Goal: Navigation & Orientation: Find specific page/section

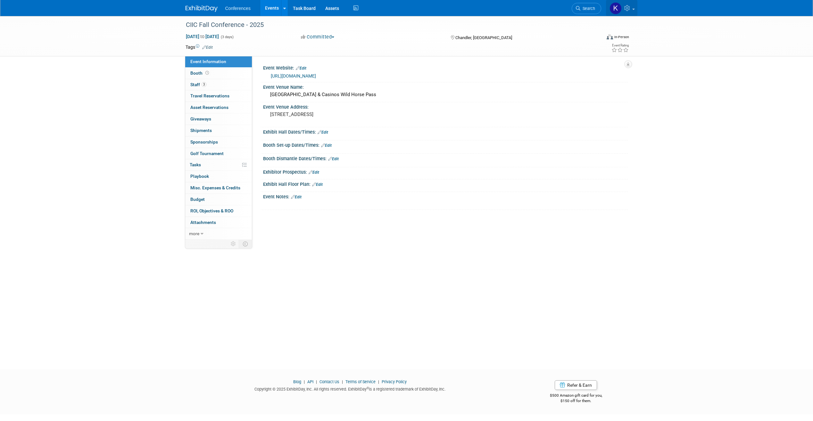
click at [631, 10] on icon at bounding box center [627, 8] width 7 height 6
click at [614, 9] on img at bounding box center [616, 8] width 12 height 12
click at [632, 11] on link at bounding box center [621, 8] width 31 height 16
click at [609, 31] on link "My Profile & Preferences" at bounding box center [599, 32] width 75 height 9
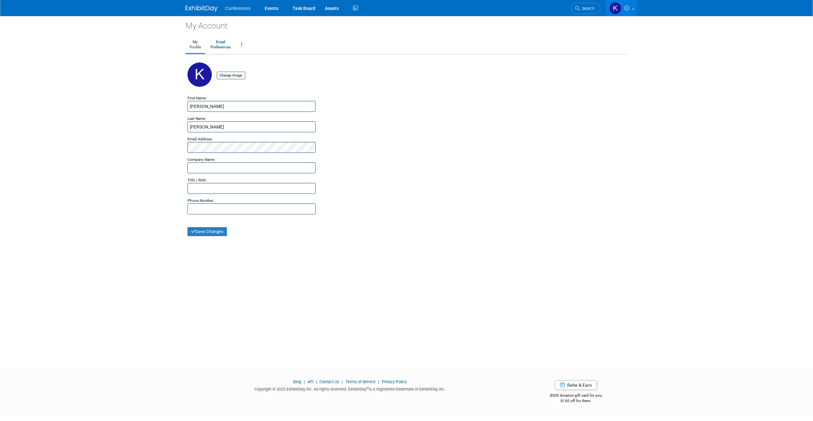
click at [204, 10] on img at bounding box center [202, 8] width 32 height 6
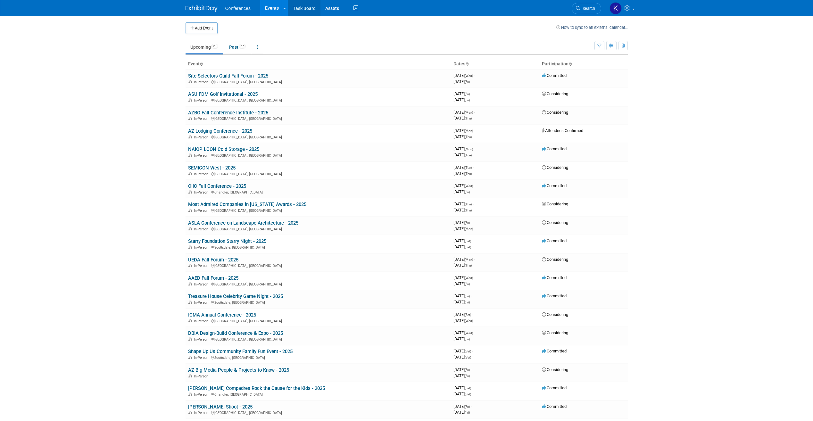
click at [298, 5] on link "Task Board" at bounding box center [304, 8] width 32 height 16
click at [228, 277] on link "AAED Fall Forum - 2025" at bounding box center [213, 278] width 50 height 6
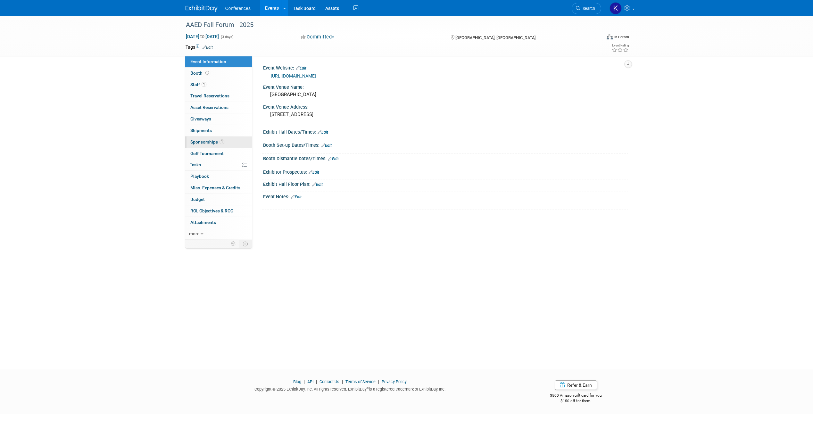
click at [213, 142] on span "Sponsorships 1" at bounding box center [207, 141] width 34 height 5
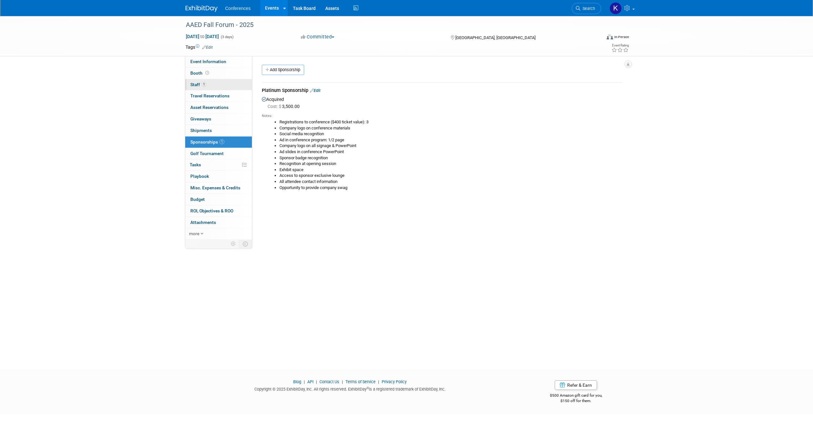
click at [196, 86] on span "Staff 1" at bounding box center [198, 84] width 16 height 5
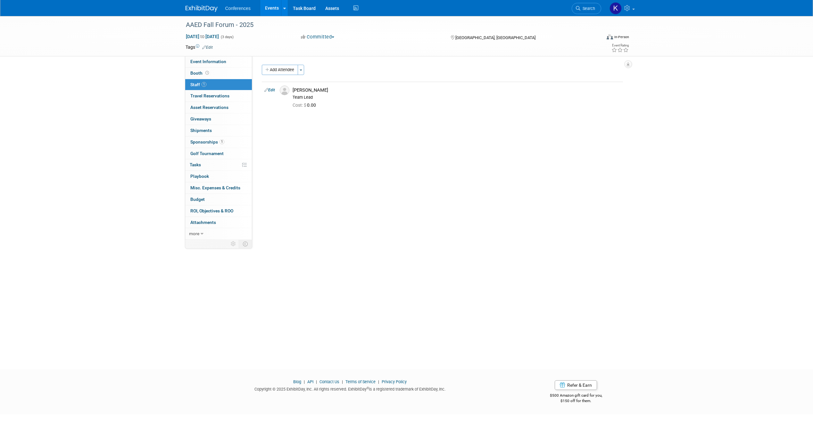
click at [206, 8] on img at bounding box center [202, 8] width 32 height 6
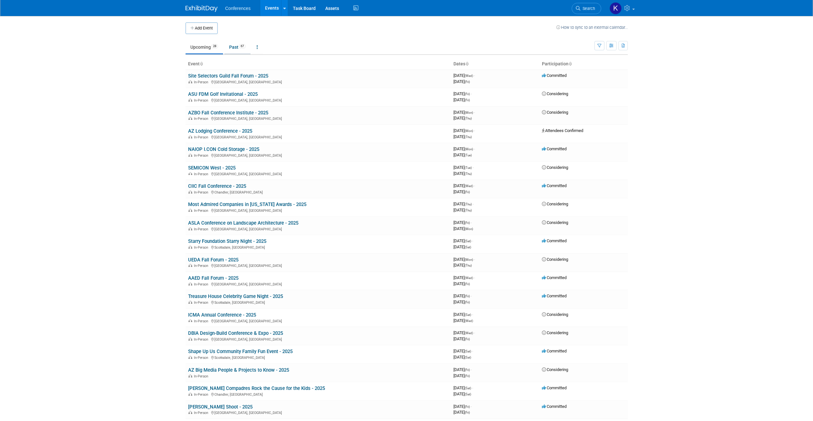
click at [238, 49] on link "Past 67" at bounding box center [237, 47] width 26 height 12
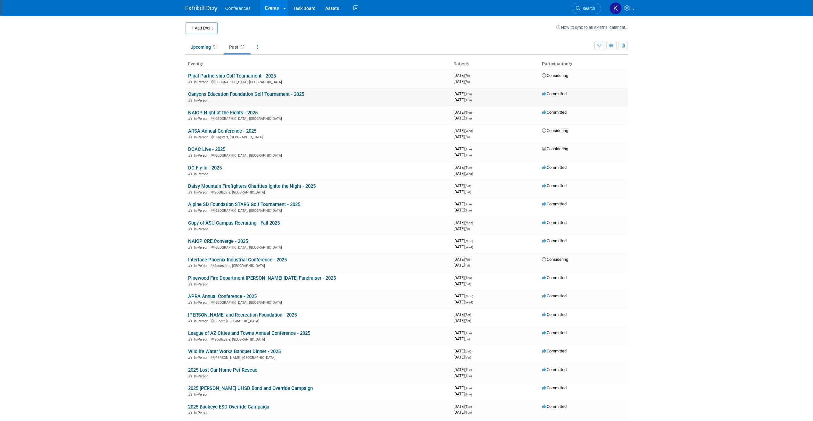
click at [250, 93] on link "Canyons Education Foundation Golf Tournament - 2025" at bounding box center [246, 94] width 116 height 6
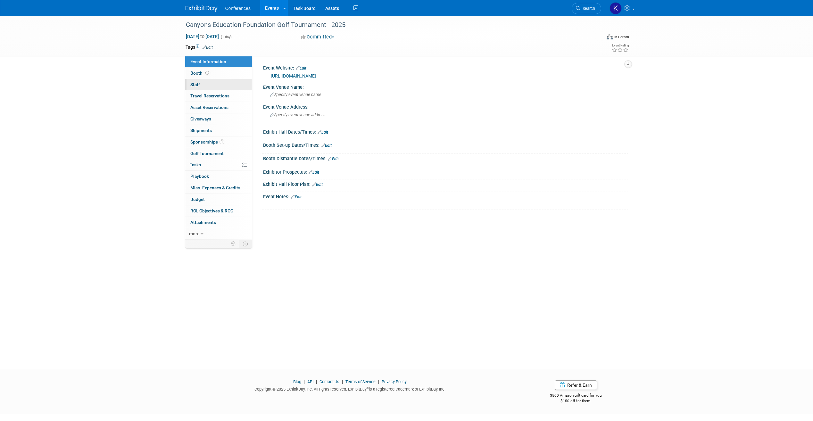
click at [201, 85] on link "0 Staff 0" at bounding box center [218, 84] width 67 height 11
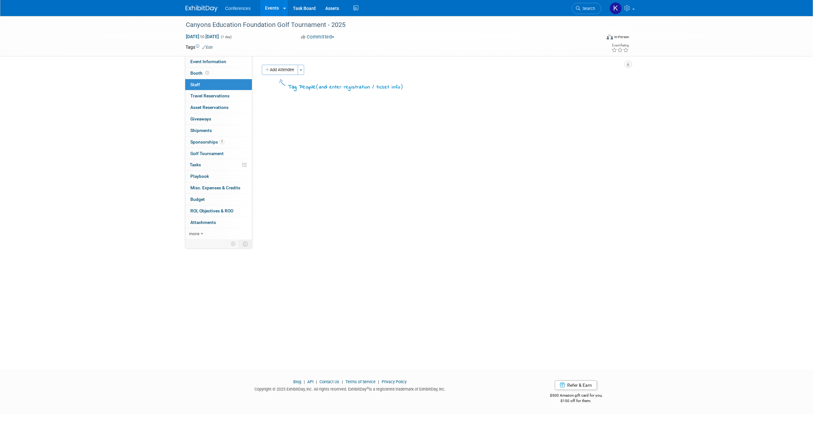
click at [208, 12] on div "Conferences Events Add Event Bulk Upload Events Shareable Event Boards Recently…" at bounding box center [407, 8] width 442 height 16
drag, startPoint x: 208, startPoint y: 10, endPoint x: 237, endPoint y: 0, distance: 30.1
click at [208, 9] on img at bounding box center [202, 8] width 32 height 6
